Goal: Find specific page/section: Find specific page/section

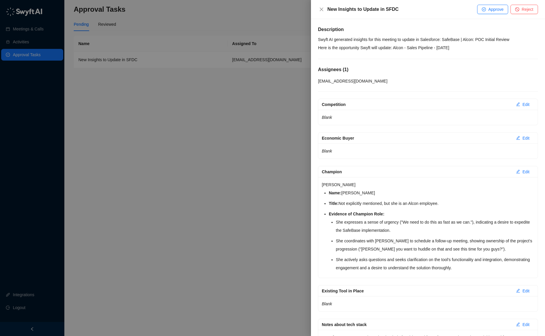
drag, startPoint x: 188, startPoint y: 104, endPoint x: 99, endPoint y: 84, distance: 91.1
click at [188, 104] on div at bounding box center [272, 168] width 545 height 336
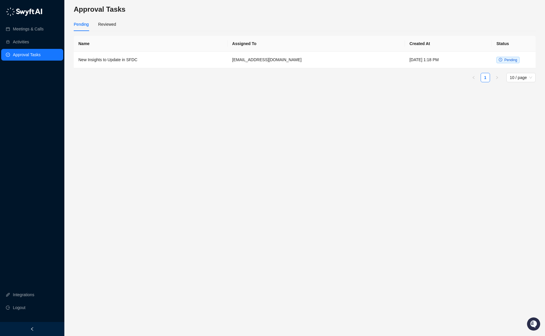
click at [32, 54] on link "Approval Tasks" at bounding box center [27, 55] width 28 height 12
click at [29, 40] on link "Activities" at bounding box center [21, 42] width 16 height 12
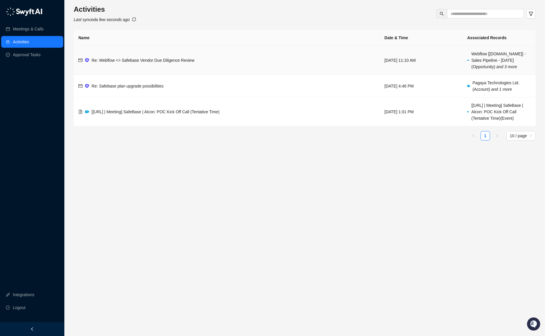
click at [205, 62] on td "Re: Webflow <> Safebase Vendor Due Diligence Review" at bounding box center [227, 60] width 306 height 29
